Goal: Task Accomplishment & Management: Use online tool/utility

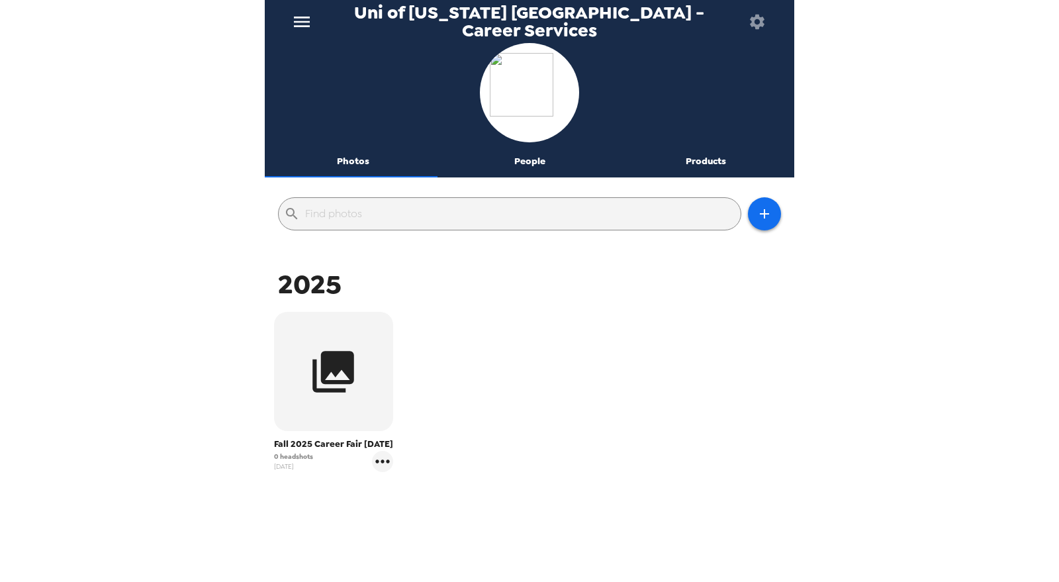
scroll to position [49, 0]
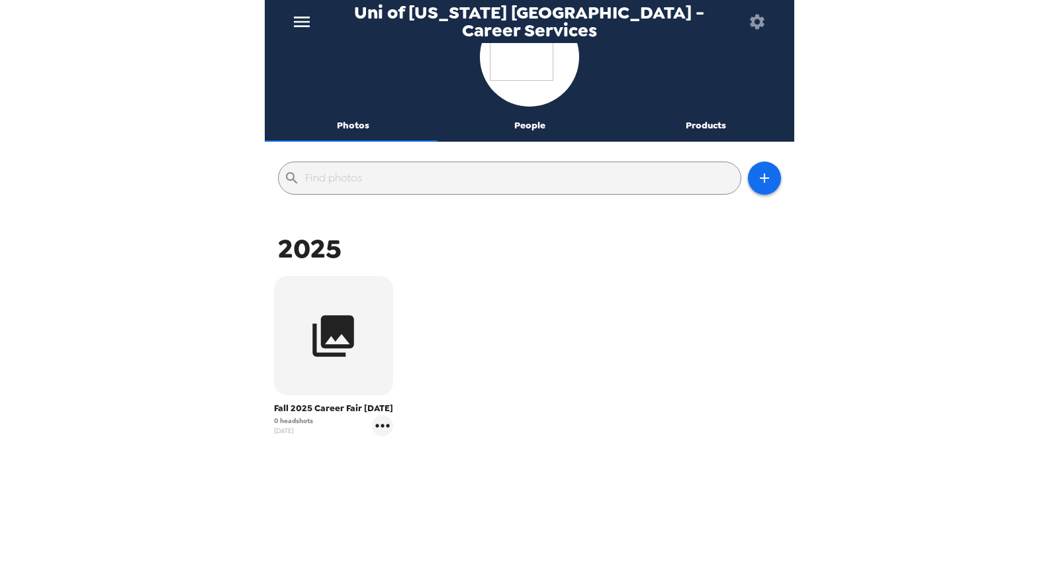
click at [309, 13] on icon "menu" at bounding box center [301, 21] width 21 height 21
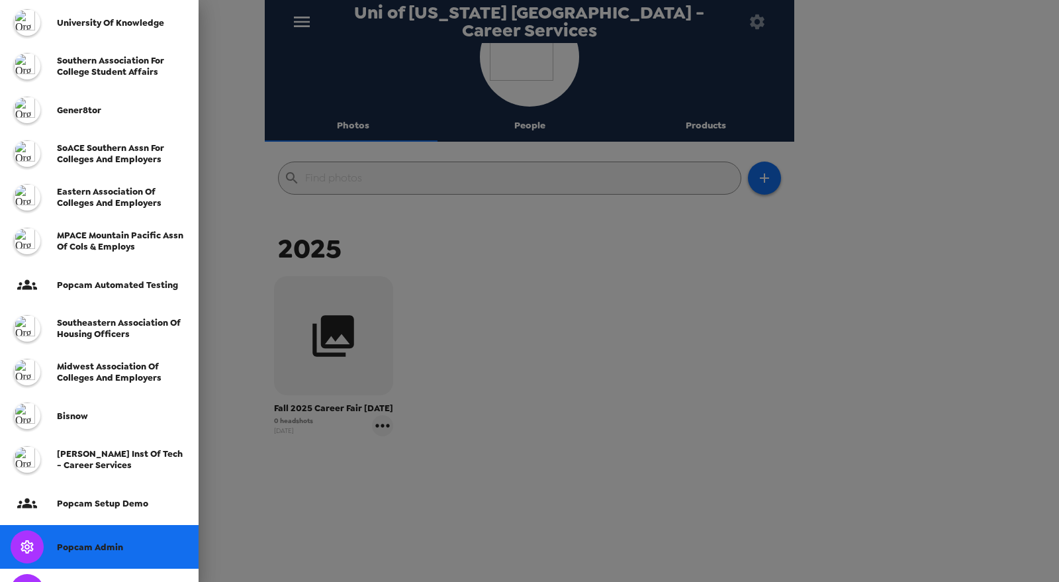
scroll to position [263, 0]
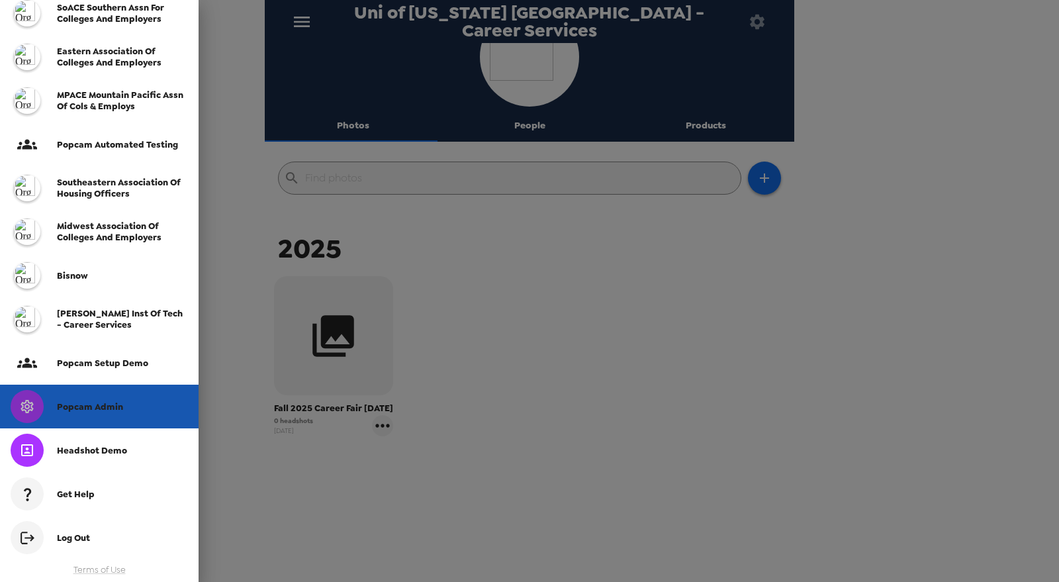
click at [83, 408] on span "Popcam Admin" at bounding box center [90, 406] width 66 height 11
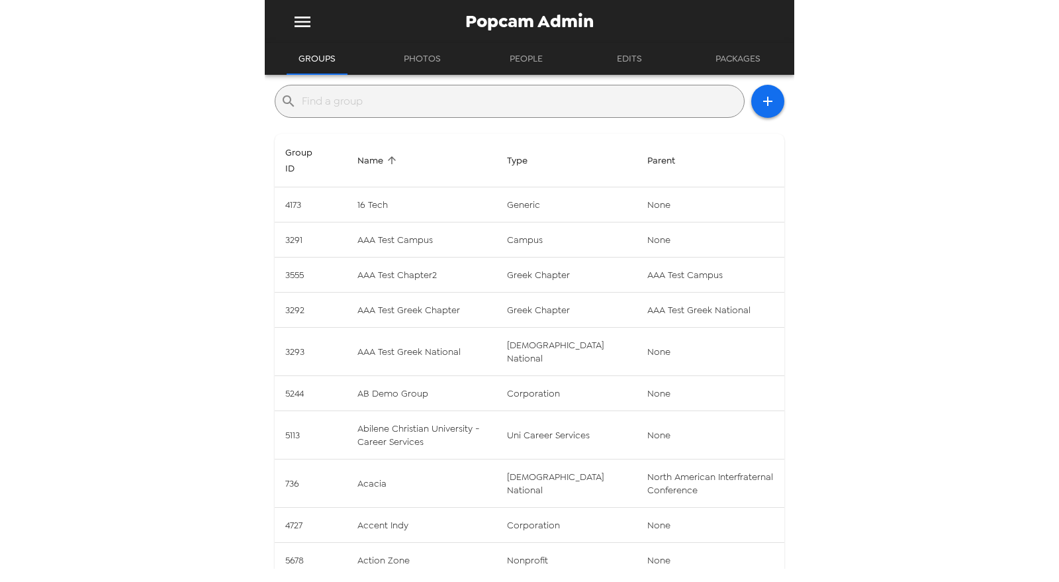
click at [379, 107] on input "text" at bounding box center [520, 101] width 437 height 21
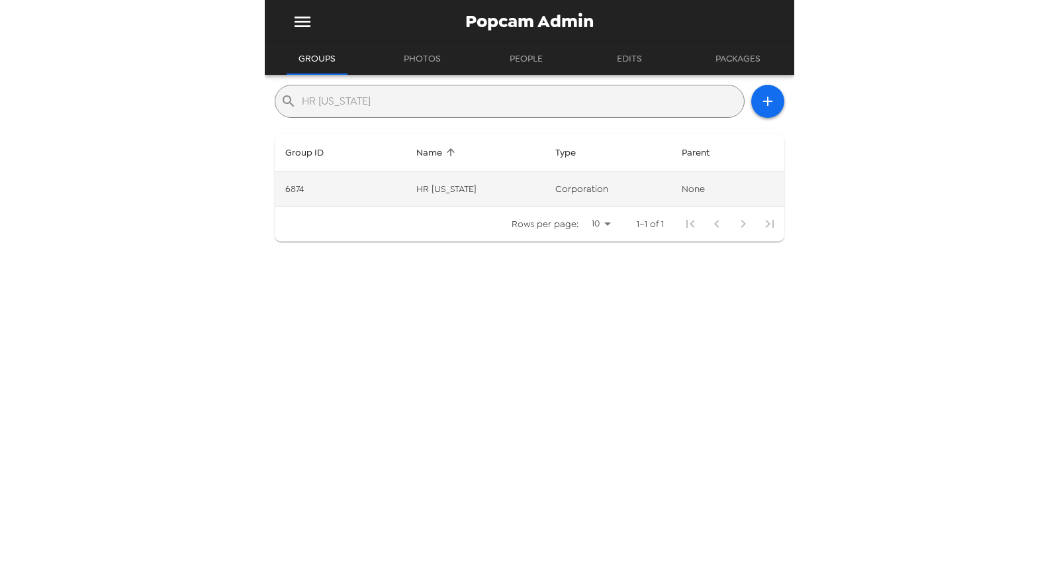
type input "HR [US_STATE]"
click at [477, 194] on td "HR [US_STATE]" at bounding box center [475, 188] width 139 height 35
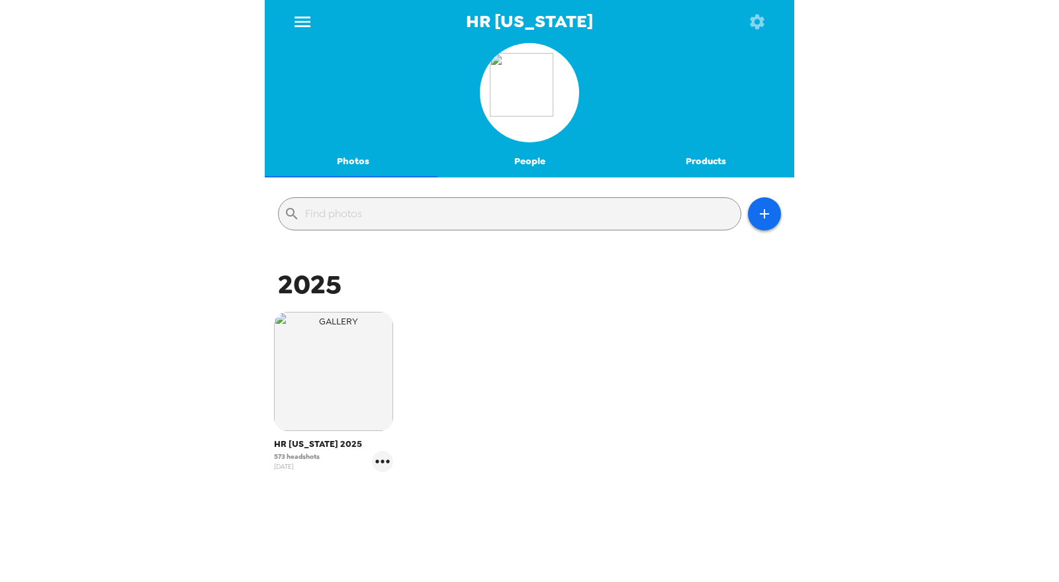
click at [355, 384] on img "button" at bounding box center [333, 371] width 119 height 119
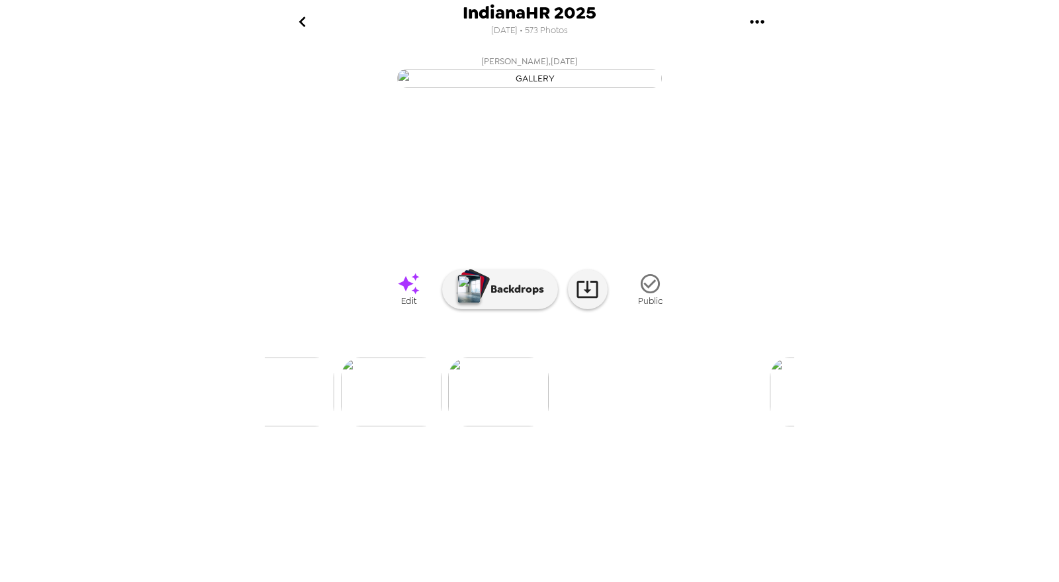
scroll to position [0, 1517]
click at [530, 426] on img at bounding box center [513, 391] width 101 height 69
click at [512, 426] on img at bounding box center [530, 391] width 101 height 69
click at [438, 426] on div at bounding box center [530, 370] width 530 height 113
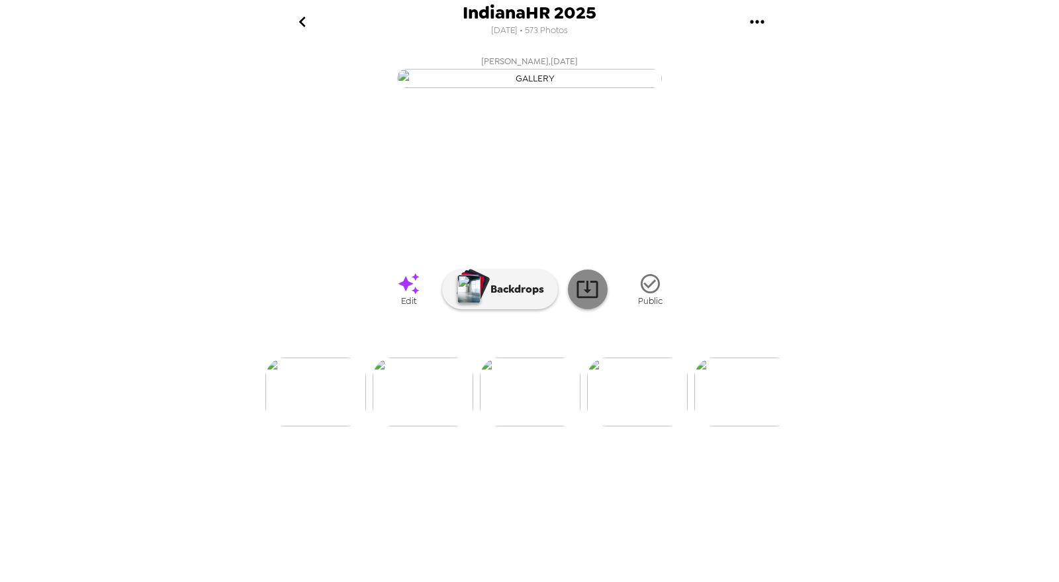
click at [580, 301] on icon at bounding box center [587, 288] width 23 height 23
